Goal: Task Accomplishment & Management: Use online tool/utility

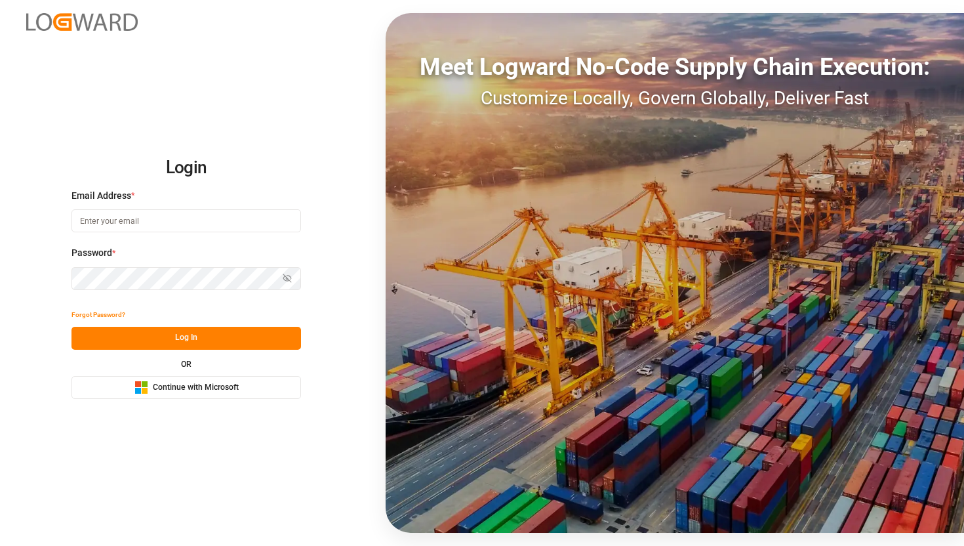
click at [196, 389] on span "Continue with Microsoft" at bounding box center [196, 388] width 86 height 12
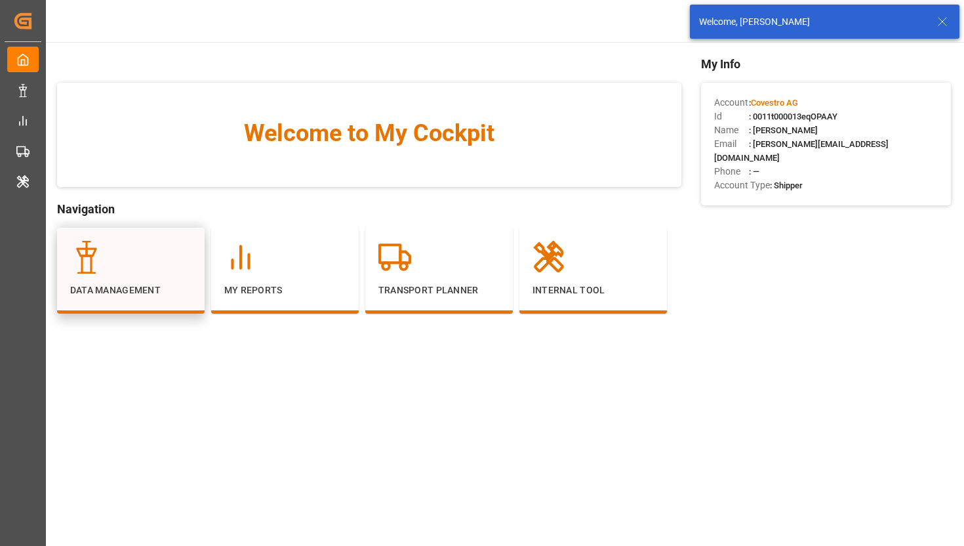
click at [186, 278] on div "Data Management" at bounding box center [130, 269] width 121 height 56
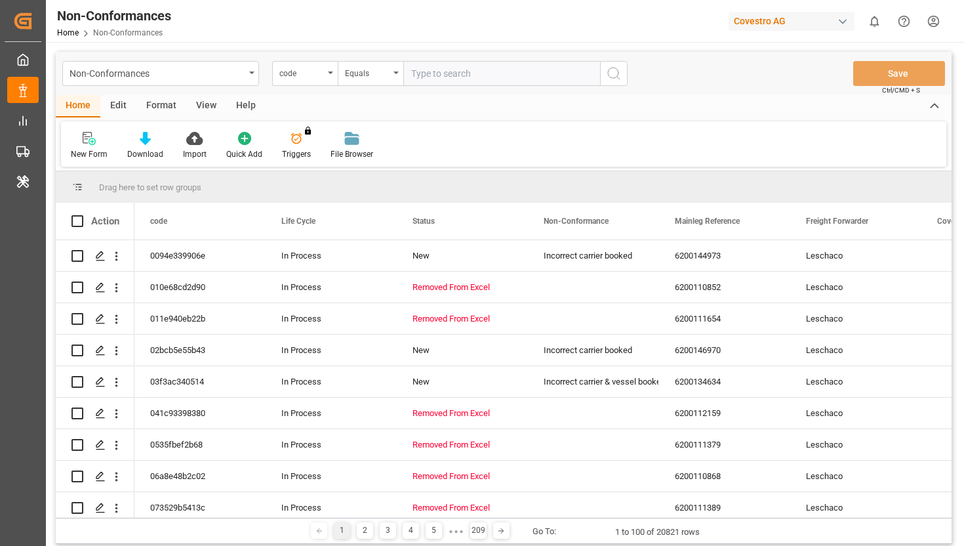
click at [786, 21] on div "Covestro AG" at bounding box center [792, 21] width 126 height 19
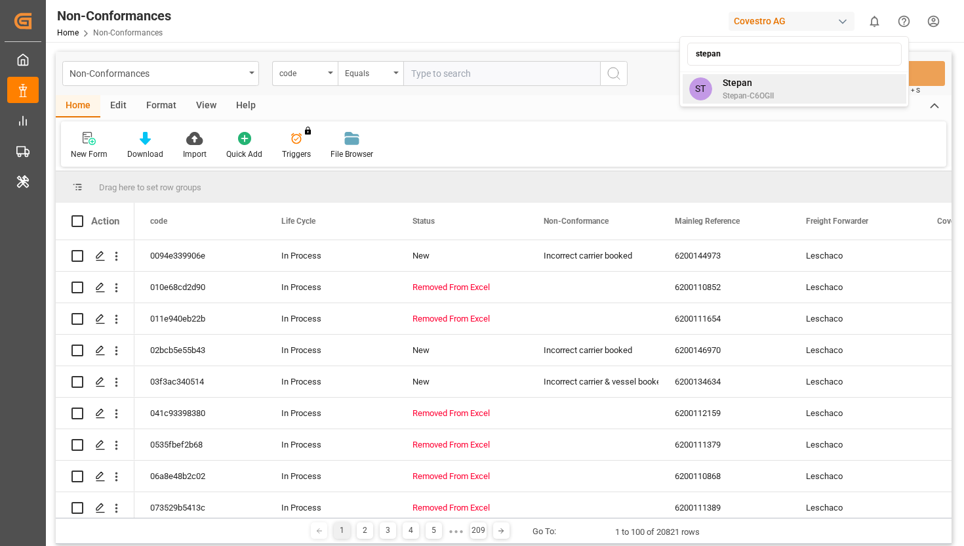
type input "stepan"
click at [734, 80] on span "Stepan" at bounding box center [748, 83] width 51 height 14
